Goal: Information Seeking & Learning: Learn about a topic

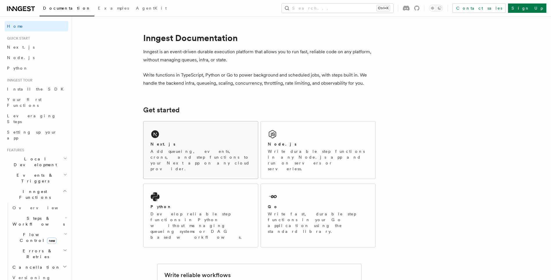
click at [203, 142] on div "Next.js" at bounding box center [201, 144] width 101 height 6
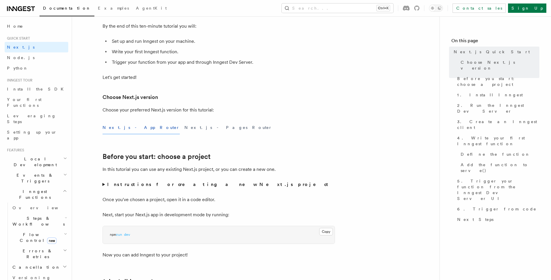
scroll to position [87, 0]
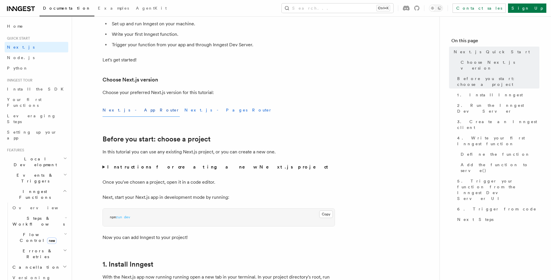
click at [185, 106] on button "Next.js - Pages Router" at bounding box center [229, 109] width 88 height 13
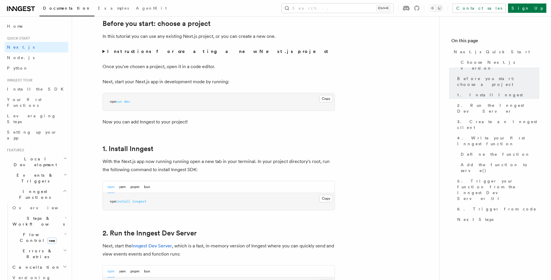
scroll to position [174, 0]
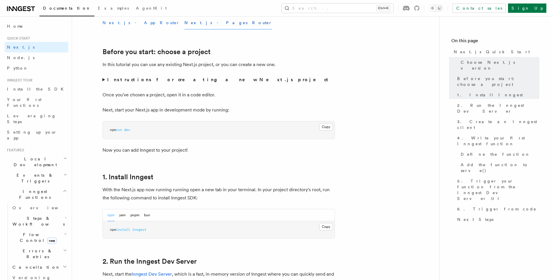
click at [123, 22] on button "Next.js - App Router" at bounding box center [141, 22] width 77 height 13
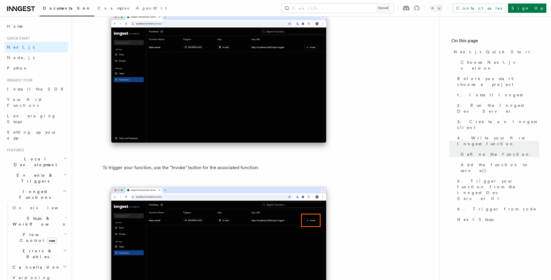
scroll to position [1453, 0]
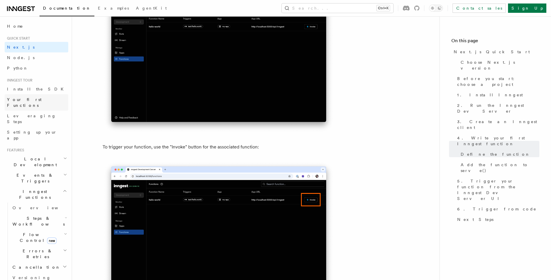
click at [42, 99] on span "Your first Functions" at bounding box center [24, 102] width 35 height 10
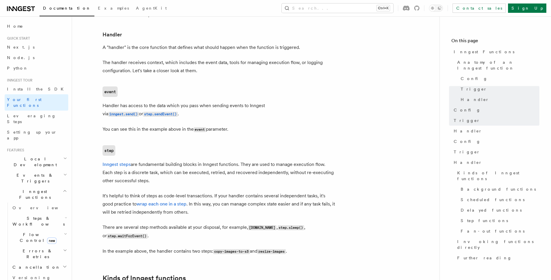
scroll to position [669, 0]
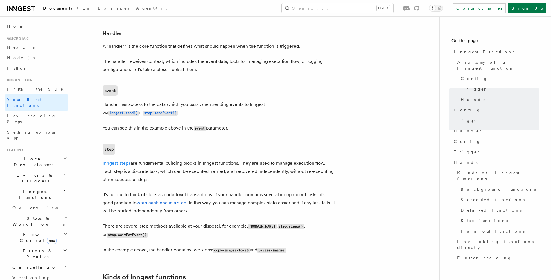
click at [121, 160] on link "Inngest steps" at bounding box center [117, 163] width 28 height 6
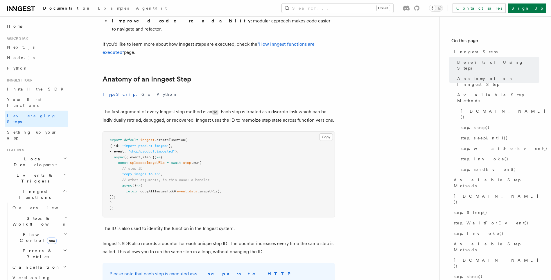
scroll to position [203, 0]
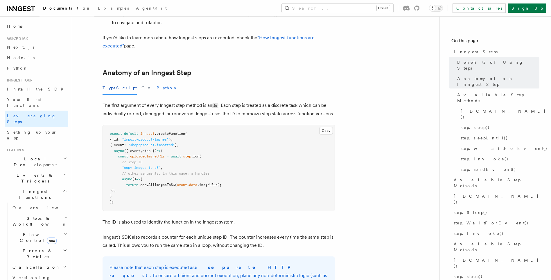
click at [157, 81] on button "Python" at bounding box center [167, 87] width 21 height 13
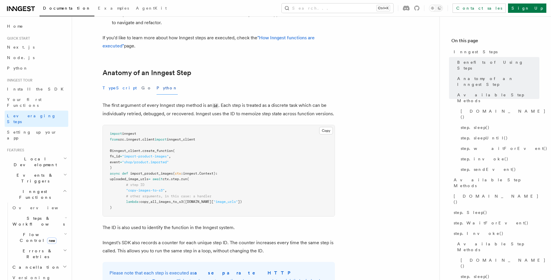
click at [111, 81] on button "TypeScript" at bounding box center [120, 87] width 34 height 13
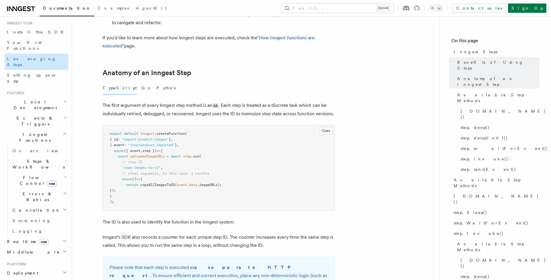
scroll to position [58, 0]
click at [65, 157] on icon "button" at bounding box center [66, 159] width 2 height 5
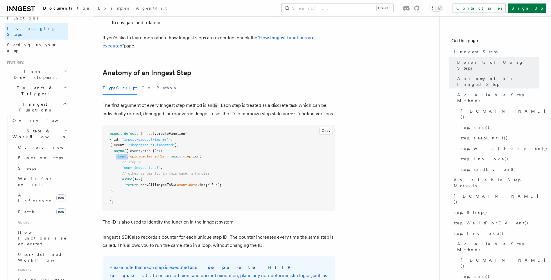
drag, startPoint x: 117, startPoint y: 122, endPoint x: 129, endPoint y: 125, distance: 12.6
click at [129, 154] on span "const uploadedImageURLs = await step .run (" at bounding box center [156, 156] width 92 height 4
drag, startPoint x: 129, startPoint y: 125, endPoint x: 137, endPoint y: 130, distance: 9.0
click at [137, 160] on span "// step ID" at bounding box center [132, 162] width 20 height 4
click at [43, 142] on link "Overview" at bounding box center [42, 147] width 53 height 10
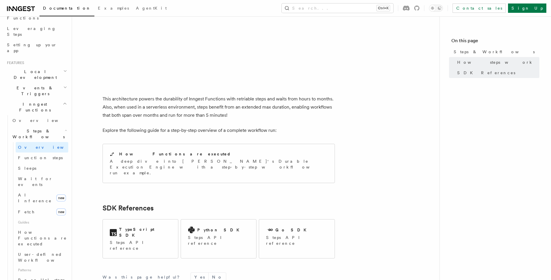
scroll to position [523, 0]
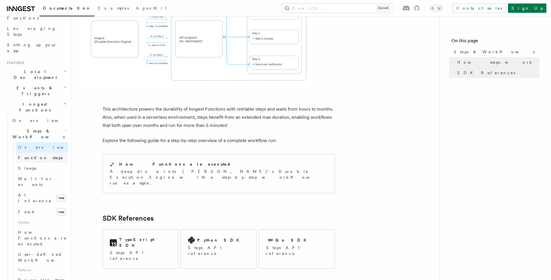
click at [38, 155] on span "Function steps" at bounding box center [40, 157] width 45 height 5
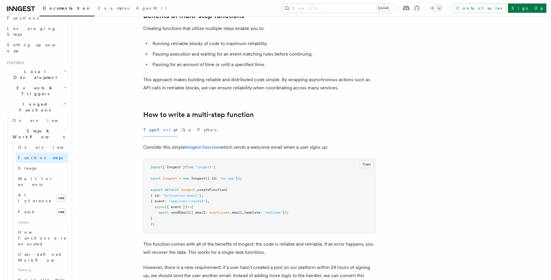
scroll to position [116, 0]
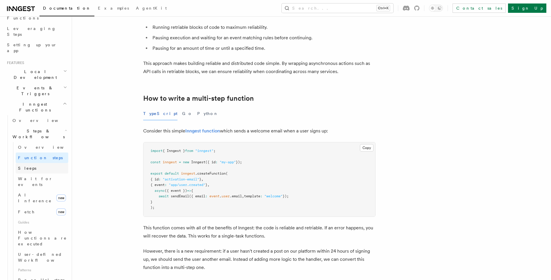
click at [33, 163] on link "Sleeps" at bounding box center [42, 168] width 53 height 10
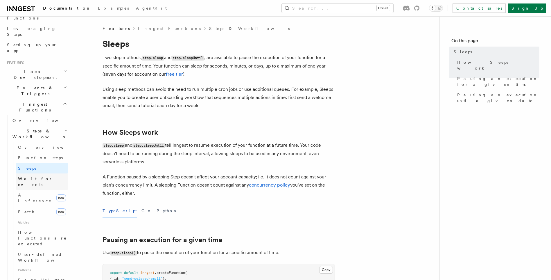
click at [35, 176] on span "Wait for events" at bounding box center [35, 181] width 35 height 10
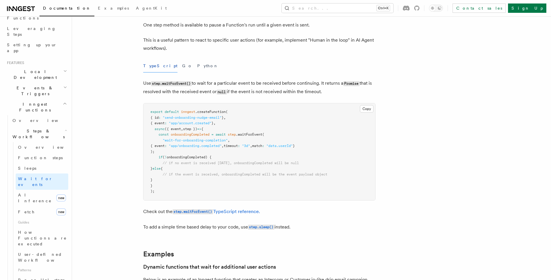
scroll to position [145, 0]
